Goal: Information Seeking & Learning: Learn about a topic

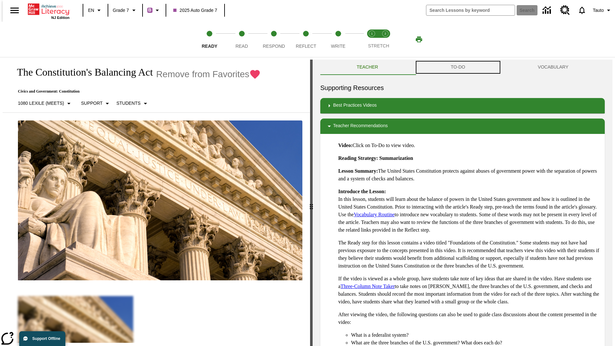
click at [458, 67] on button "TO-DO" at bounding box center [457, 67] width 87 height 15
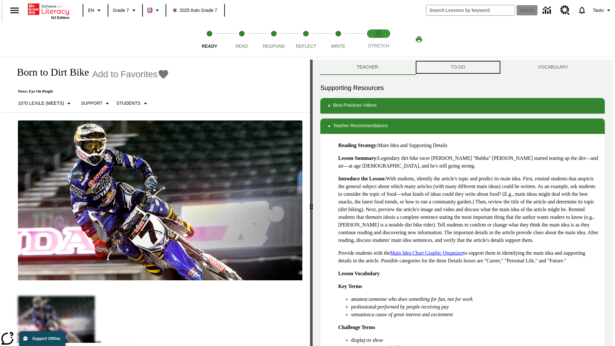
click at [458, 67] on button "TO-DO" at bounding box center [457, 67] width 87 height 15
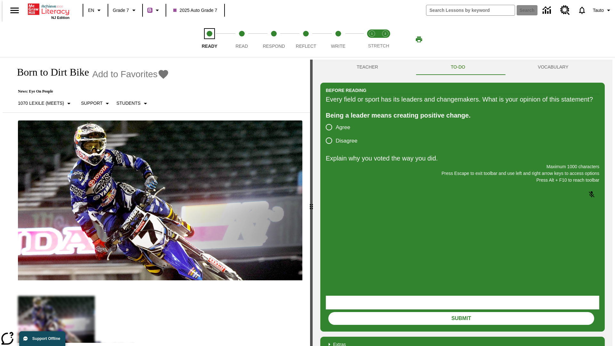
click at [209, 39] on span "Ready" at bounding box center [210, 44] width 16 height 12
click at [241, 39] on span "Read" at bounding box center [241, 44] width 12 height 12
